Goal: Register for event/course

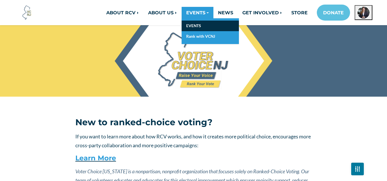
click at [201, 23] on link "EVENTS" at bounding box center [210, 26] width 57 height 11
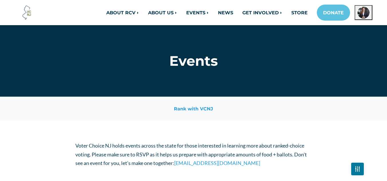
scroll to position [158, 0]
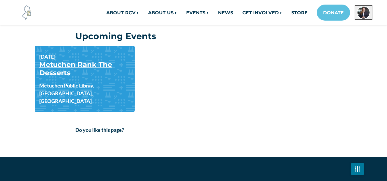
click at [69, 66] on link "Metuchen Rank The Desserts" at bounding box center [75, 68] width 73 height 17
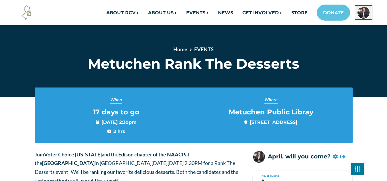
click at [184, 101] on div "When 17 days to go November 01, 2025 at 2:30pm 2 hrs" at bounding box center [116, 115] width 146 height 39
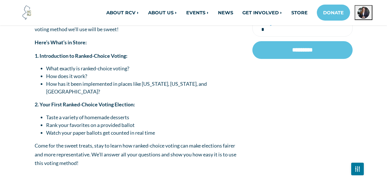
scroll to position [160, 0]
